Goal: Task Accomplishment & Management: Manage account settings

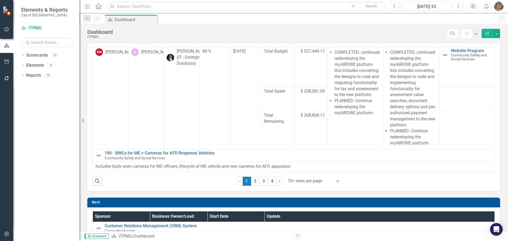
scroll to position [238, 0]
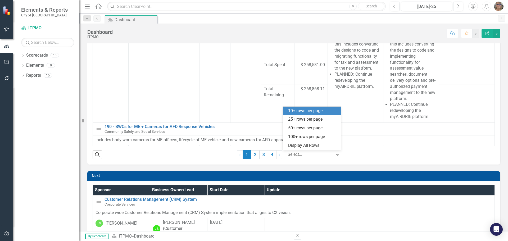
click at [329, 155] on div at bounding box center [310, 154] width 45 height 7
click at [311, 120] on div "25+ rows per page" at bounding box center [313, 119] width 50 height 6
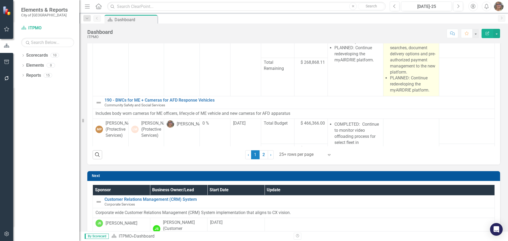
scroll to position [106, 0]
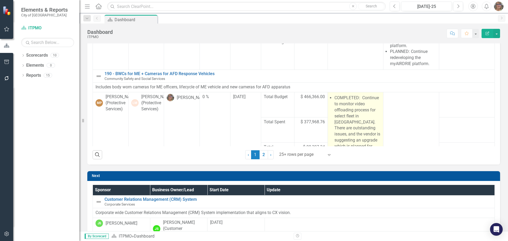
click at [355, 114] on li "COMPLETED: Continue to monitor video offloading process for select fleet in [GE…" at bounding box center [357, 125] width 46 height 60
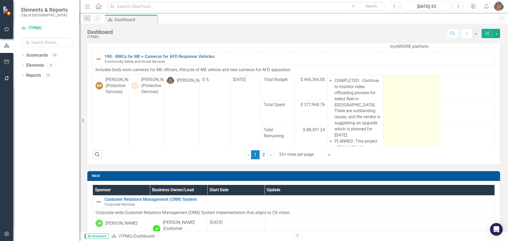
scroll to position [132, 0]
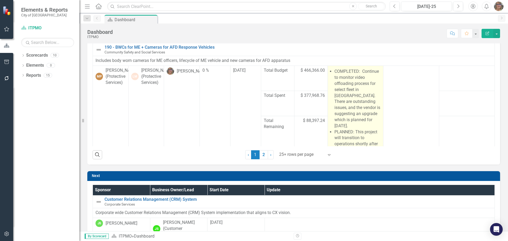
click at [356, 110] on li "COMPLETED: Continue to monitor video offloading process for select fleet in [GE…" at bounding box center [357, 99] width 46 height 60
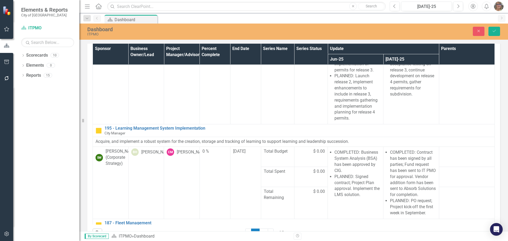
scroll to position [607, 0]
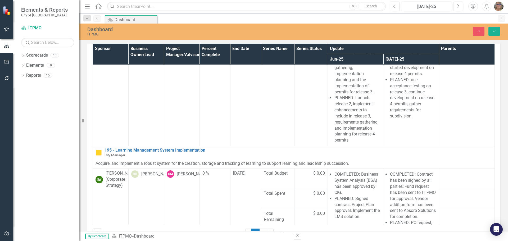
drag, startPoint x: 342, startPoint y: -310, endPoint x: 361, endPoint y: 63, distance: 373.6
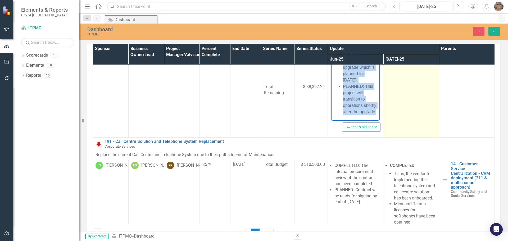
scroll to position [263, 0]
copy ul "COMPLETED: Continue to monitor video offloading process for select fleet in [GE…"
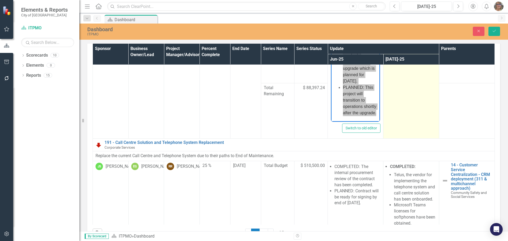
click at [400, 96] on td at bounding box center [411, 75] width 56 height 125
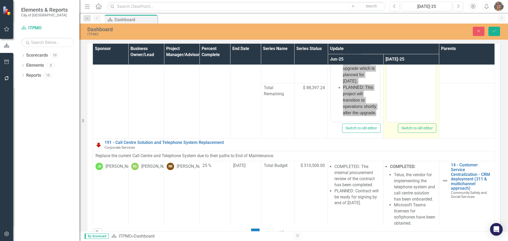
scroll to position [0, 0]
click at [402, 79] on body "Rich Text Area. Press ALT-0 for help." at bounding box center [411, 68] width 49 height 79
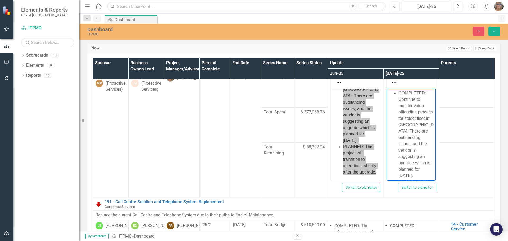
scroll to position [220, 0]
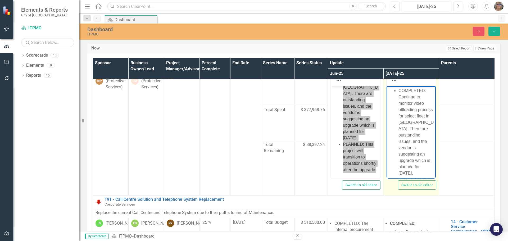
click at [416, 97] on li "COMPLETED: Continue to monitor video offloading process for select fleet in [GE…" at bounding box center [417, 132] width 36 height 89
drag, startPoint x: 421, startPoint y: 137, endPoint x: 425, endPoint y: 137, distance: 3.7
click at [421, 141] on li "PLANNED: This project will transition to operations shortly after the upgrade." at bounding box center [417, 157] width 36 height 32
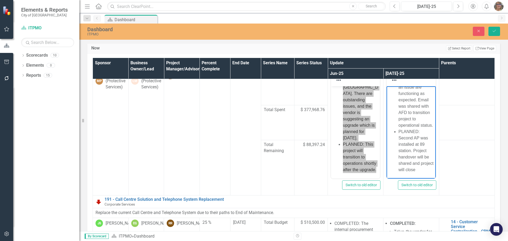
scroll to position [67, 0]
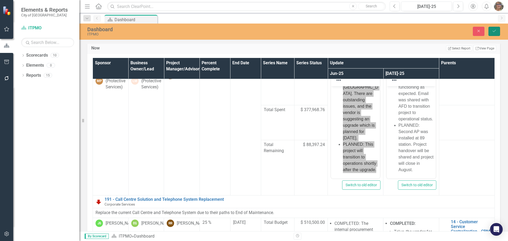
click at [494, 30] on icon "Save" at bounding box center [494, 31] width 5 height 4
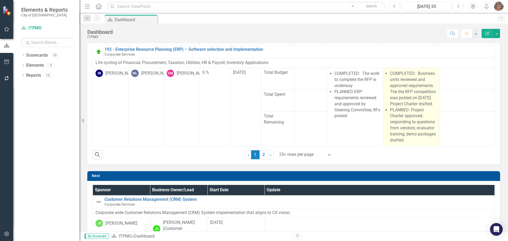
scroll to position [1458, 0]
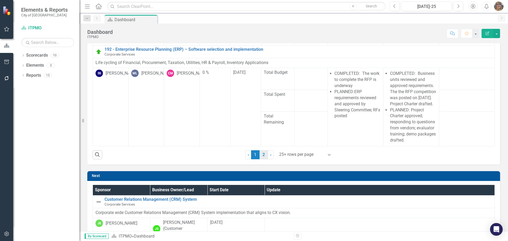
click at [260, 153] on link "2" at bounding box center [264, 154] width 8 height 9
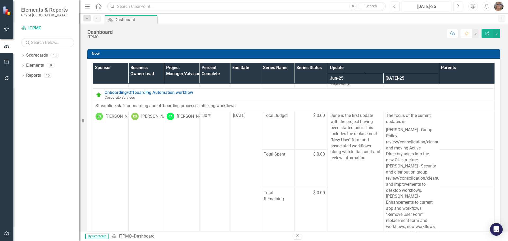
scroll to position [132, 0]
